Goal: Connect with others: Connect with others

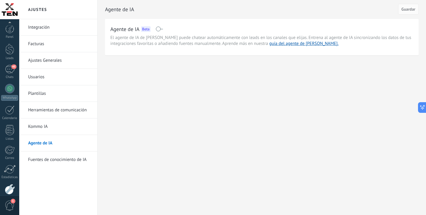
scroll to position [31, 0]
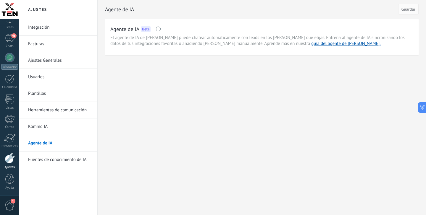
click at [8, 49] on div "Panel Leads 46 Chats WhatsApp Clientes" at bounding box center [9, 94] width 19 height 203
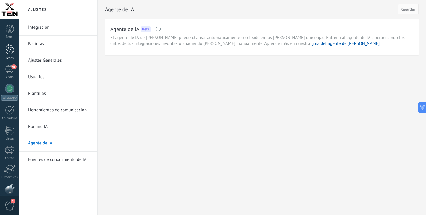
click at [12, 52] on div at bounding box center [9, 49] width 9 height 11
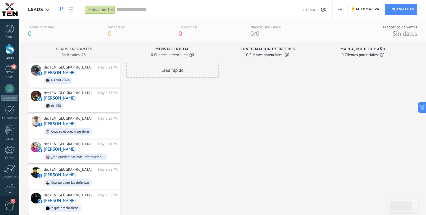
click at [341, 11] on span "button" at bounding box center [341, 9] width 4 height 11
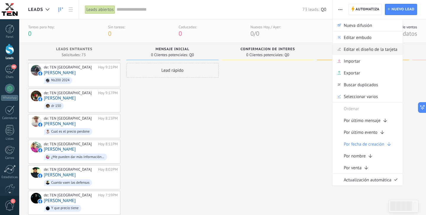
click at [378, 54] on span "Editar el diseño de la tarjeta" at bounding box center [371, 49] width 54 height 12
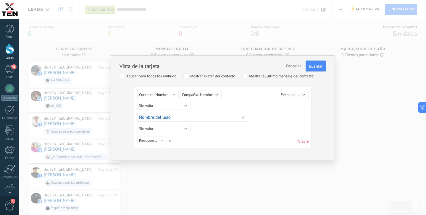
click at [213, 139] on div "Sin valor Lead ID del Lead Nombre del lead Fecha de Creación Presupuesto Usuari…" at bounding box center [222, 141] width 171 height 11
click at [187, 107] on button "Sin valor" at bounding box center [163, 105] width 53 height 9
click at [213, 110] on div "Sin valor Lead ID del Lead Nombre del lead Fecha de Creación Presupuesto Usuari…" at bounding box center [223, 106] width 173 height 11
click at [179, 107] on button "Sin valor" at bounding box center [163, 105] width 53 height 9
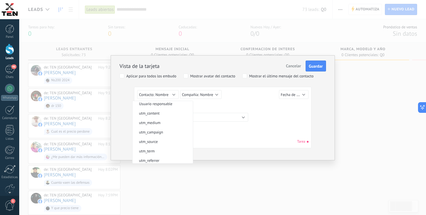
scroll to position [36, 0]
click at [159, 136] on span "utm_source" at bounding box center [162, 136] width 59 height 5
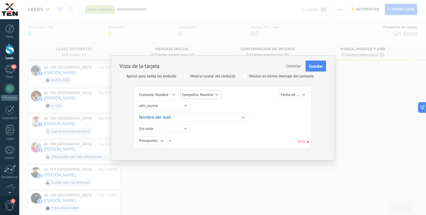
click at [207, 95] on span "Compañía: Nombre" at bounding box center [197, 94] width 31 height 5
click at [257, 108] on div "Sin valor Lead ID del Lead Nombre del lead Fecha de Creación Presupuesto Usuari…" at bounding box center [223, 106] width 173 height 11
click at [186, 118] on button "Nombre del lead" at bounding box center [192, 117] width 111 height 9
click at [249, 104] on div "Sin valor Lead ID del Lead Nombre del lead Fecha de Creación Presupuesto Usuari…" at bounding box center [223, 106] width 173 height 11
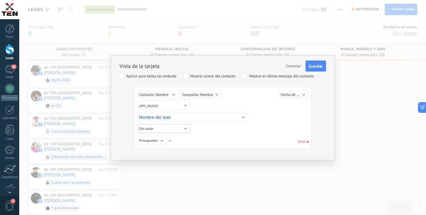
click at [184, 128] on button "Sin valor" at bounding box center [163, 128] width 53 height 9
click at [162, 146] on span "utm_campaign" at bounding box center [162, 146] width 59 height 5
click at [163, 140] on button "Presupuesto" at bounding box center [152, 140] width 30 height 9
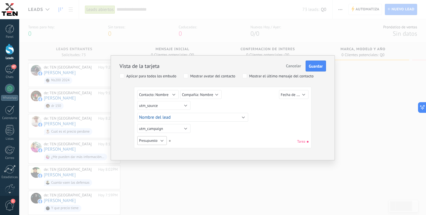
click at [162, 140] on button "Presupuesto" at bounding box center [152, 140] width 30 height 9
click at [158, 171] on span "utm_content" at bounding box center [162, 169] width 59 height 4
click at [296, 92] on button "Fecha de Creación" at bounding box center [294, 94] width 30 height 9
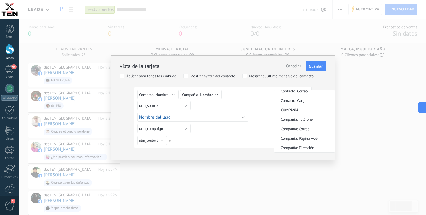
scroll to position [149, 0]
click at [263, 110] on div "Sin valor Lead ID del Lead Nombre del lead Fecha de Creación Presupuesto Usuari…" at bounding box center [223, 106] width 173 height 11
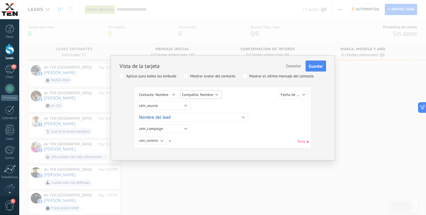
click at [213, 96] on span "Compañía: Nombre" at bounding box center [197, 94] width 31 height 5
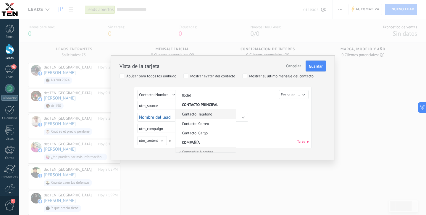
click at [214, 117] on span "Contacto: Teléfono" at bounding box center [205, 114] width 59 height 5
click at [236, 115] on button "Nombre del lead" at bounding box center [192, 117] width 111 height 9
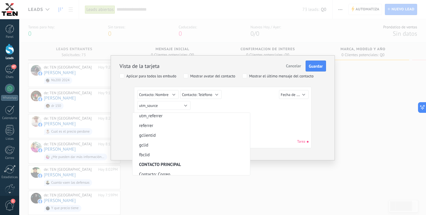
scroll to position [76, 0]
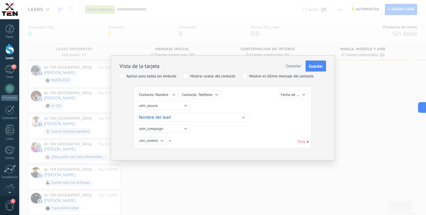
click at [273, 126] on div "Sin valor Lead ID del Lead Nombre del lead Fecha de Creación Presupuesto Usuari…" at bounding box center [222, 118] width 171 height 57
click at [310, 64] on span "Guardar" at bounding box center [316, 66] width 14 height 4
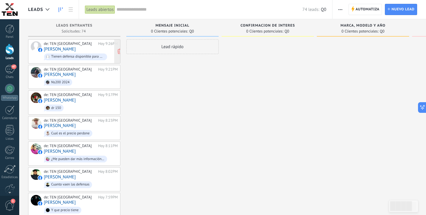
click at [81, 48] on div "de: TEN Guatemala Hoy 9:26PM Julio Rivera Tienen defensa disponible para mi mot…" at bounding box center [81, 51] width 74 height 20
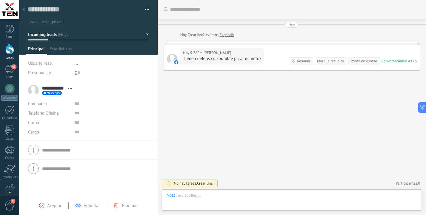
scroll to position [9, 0]
click at [64, 51] on span "Estadísticas" at bounding box center [60, 50] width 22 height 9
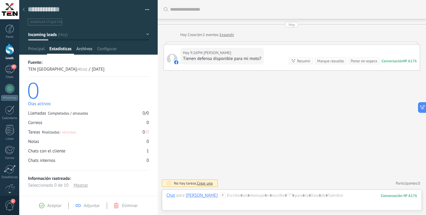
click at [85, 46] on span "Archivos" at bounding box center [84, 50] width 16 height 9
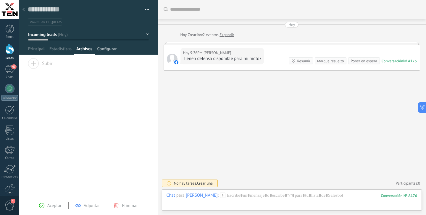
click at [110, 50] on span "Configurar" at bounding box center [107, 50] width 20 height 9
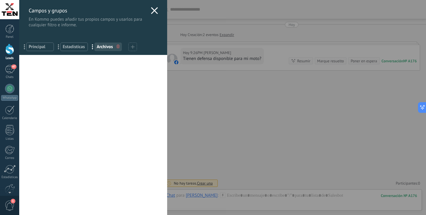
click at [40, 47] on span "Principal" at bounding box center [40, 47] width 23 height 6
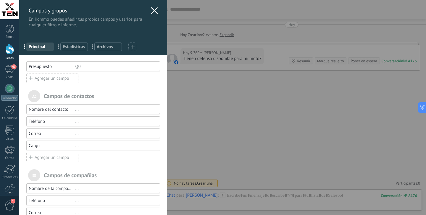
click at [154, 12] on use at bounding box center [154, 10] width 7 height 7
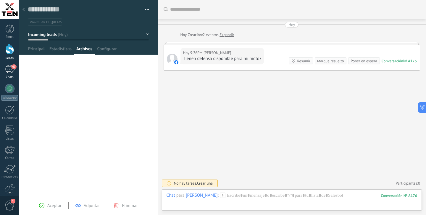
click at [11, 66] on div "47" at bounding box center [9, 69] width 9 height 9
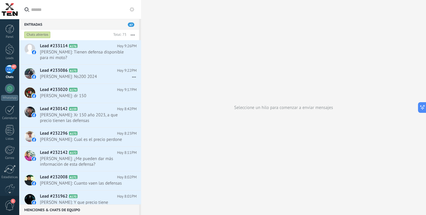
click at [11, 70] on div "47" at bounding box center [9, 69] width 9 height 9
click at [11, 55] on div at bounding box center [9, 49] width 9 height 11
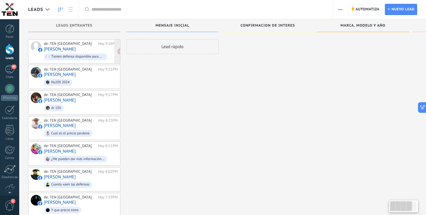
scroll to position [9, 0]
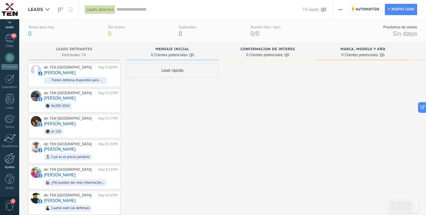
click at [11, 162] on div at bounding box center [10, 158] width 10 height 11
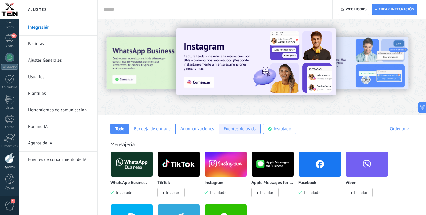
click at [244, 130] on div "Fuentes de leads" at bounding box center [240, 129] width 32 height 6
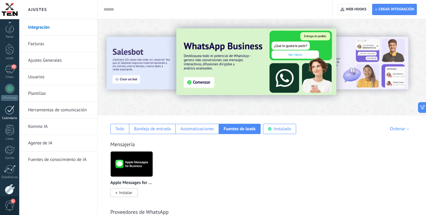
scroll to position [31, 0]
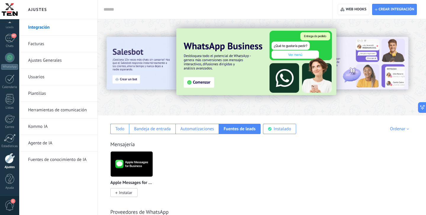
click at [9, 205] on span "1" at bounding box center [10, 206] width 10 height 10
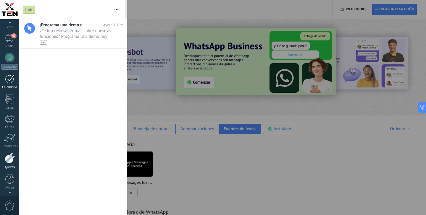
scroll to position [0, 0]
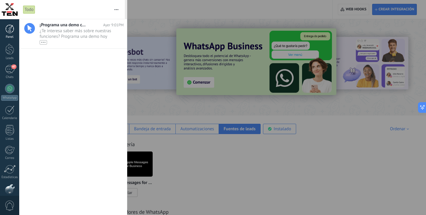
click at [10, 29] on div at bounding box center [9, 29] width 9 height 9
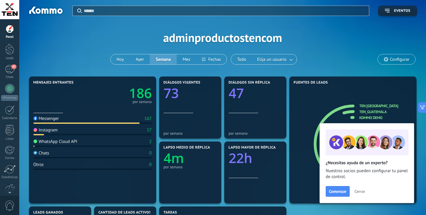
click at [360, 193] on span "Cerrar" at bounding box center [360, 192] width 11 height 4
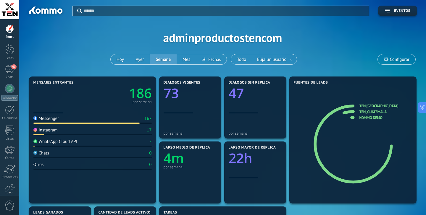
click at [394, 55] on span "Configurar" at bounding box center [397, 59] width 38 height 10
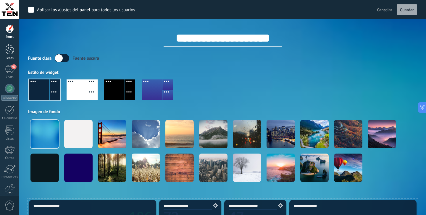
click at [9, 47] on div at bounding box center [9, 49] width 9 height 11
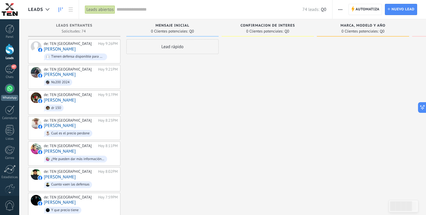
click at [11, 92] on div at bounding box center [9, 88] width 9 height 9
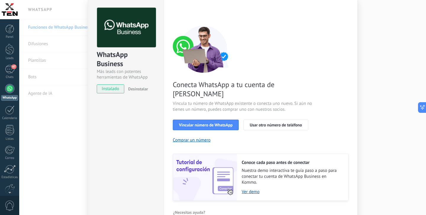
scroll to position [27, 0]
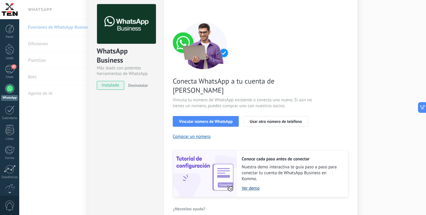
click at [253, 186] on link "Ver demo" at bounding box center [292, 189] width 101 height 6
click at [212, 120] on span "Vincular número de WhatsApp" at bounding box center [206, 122] width 54 height 4
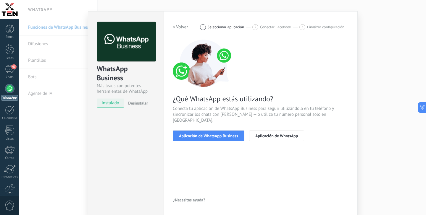
scroll to position [0, 0]
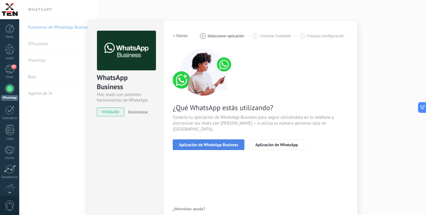
click at [216, 143] on span "Aplicación de WhatsApp Business" at bounding box center [208, 145] width 59 height 4
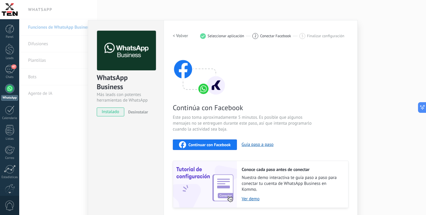
click at [214, 144] on span "Continuar con Facebook" at bounding box center [210, 145] width 42 height 4
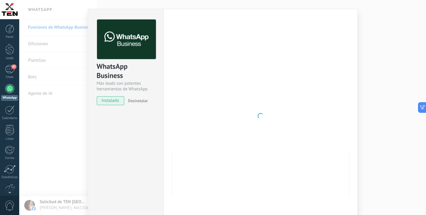
type textarea "**********"
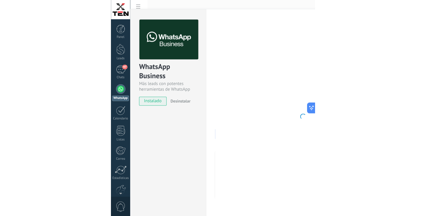
scroll to position [9, 0]
